Goal: Task Accomplishment & Management: Manage account settings

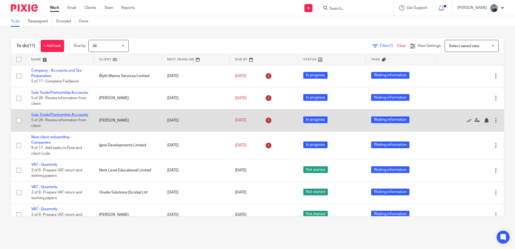
click at [60, 117] on link "Sole Trade/Partnership Accounts" at bounding box center [59, 115] width 57 height 4
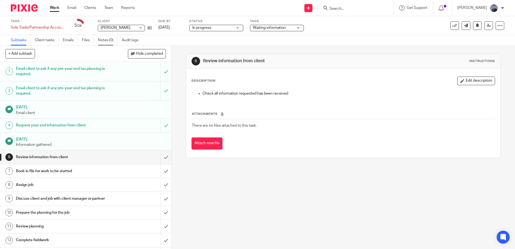
click at [103, 40] on link "Notes (0)" at bounding box center [108, 40] width 20 height 11
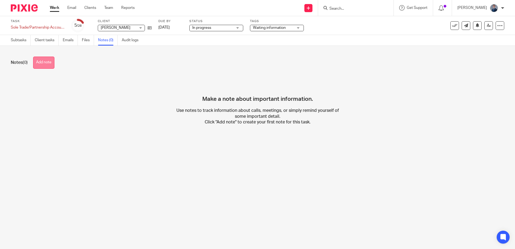
click at [41, 60] on button "Add note" at bounding box center [43, 63] width 21 height 12
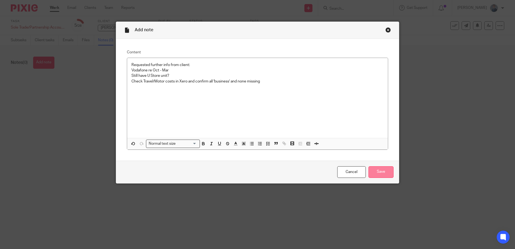
click at [389, 169] on input "Save" at bounding box center [380, 172] width 25 height 12
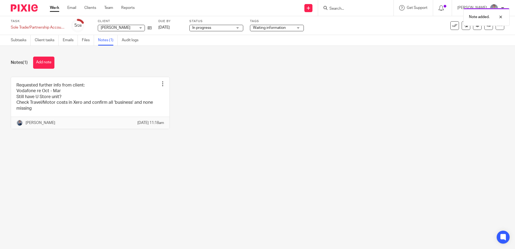
click at [32, 11] on img at bounding box center [24, 7] width 27 height 7
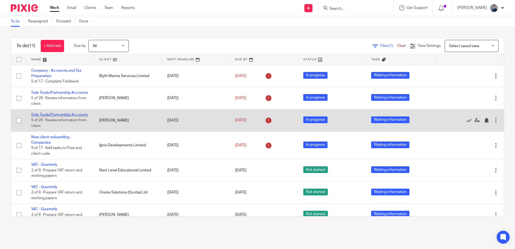
click at [59, 117] on link "Sole Trade/Partnership Accounts" at bounding box center [59, 115] width 57 height 4
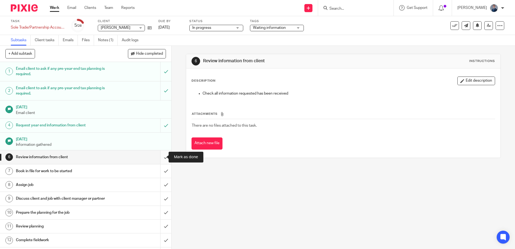
click at [162, 155] on input "submit" at bounding box center [85, 156] width 171 height 13
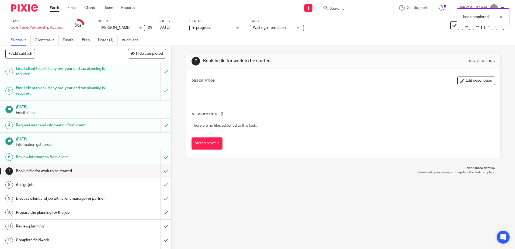
click at [55, 8] on link "Work" at bounding box center [54, 7] width 9 height 5
